Goal: Information Seeking & Learning: Understand process/instructions

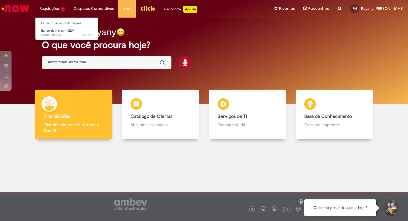
click at [52, 9] on li "Requisições 1 Exibir Todas as Solicitações Banco de Horas - NEW 2h atrás 2 hora…" at bounding box center [52, 8] width 34 height 17
click at [59, 31] on span "Banco de Horas - NEW" at bounding box center [57, 31] width 33 height 4
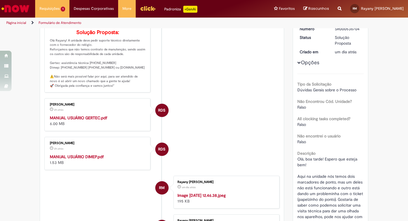
scroll to position [58, 0]
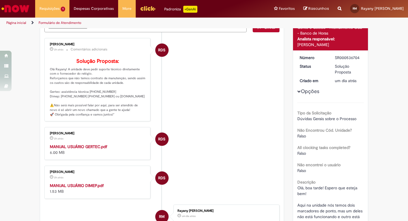
click at [88, 188] on strong "MANUAL USUÁRIO DIMEP.pdf" at bounding box center [77, 185] width 54 height 5
click at [204, 99] on li "RDS [PERSON_NAME] 2h atrás 2 horas atrás Comentários adicionais Solução Propost…" at bounding box center [161, 80] width 235 height 84
click at [272, 144] on li "RDS [PERSON_NAME] 2h atrás 2 horas atrás MANUAL USUÁRIO GERTEC.pdf 6.00 MB" at bounding box center [161, 143] width 235 height 33
drag, startPoint x: 272, startPoint y: 144, endPoint x: 252, endPoint y: 123, distance: 28.5
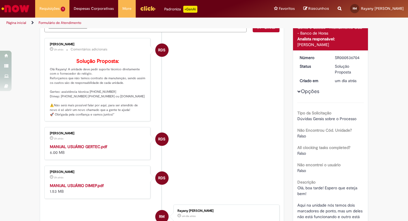
click at [252, 122] on li "RDS [PERSON_NAME] 2h atrás 2 horas atrás Comentários adicionais Solução Propost…" at bounding box center [161, 80] width 235 height 84
drag, startPoint x: 105, startPoint y: 96, endPoint x: 133, endPoint y: 98, distance: 27.4
click at [133, 98] on p "Solução Proposta: Olá Rayany! A unidade deve pedir suporte técnico diretamente …" at bounding box center [98, 88] width 96 height 59
copy p "[DOMAIN_NAME]"
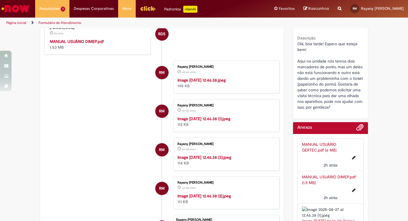
scroll to position [144, 0]
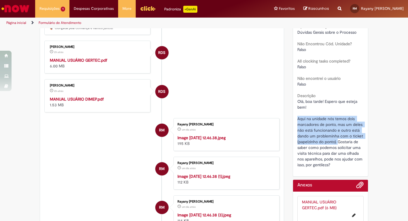
drag, startPoint x: 296, startPoint y: 119, endPoint x: 336, endPoint y: 143, distance: 46.9
click at [336, 143] on span "Olá, boa tarde! Espero que esteja bem! Aqui na unidade nós temos dois marcadore…" at bounding box center [330, 133] width 67 height 69
copy span "Aqui na unidade nós temos dois marcadores de ponto, mas um deles não está funci…"
